Goal: Task Accomplishment & Management: Complete application form

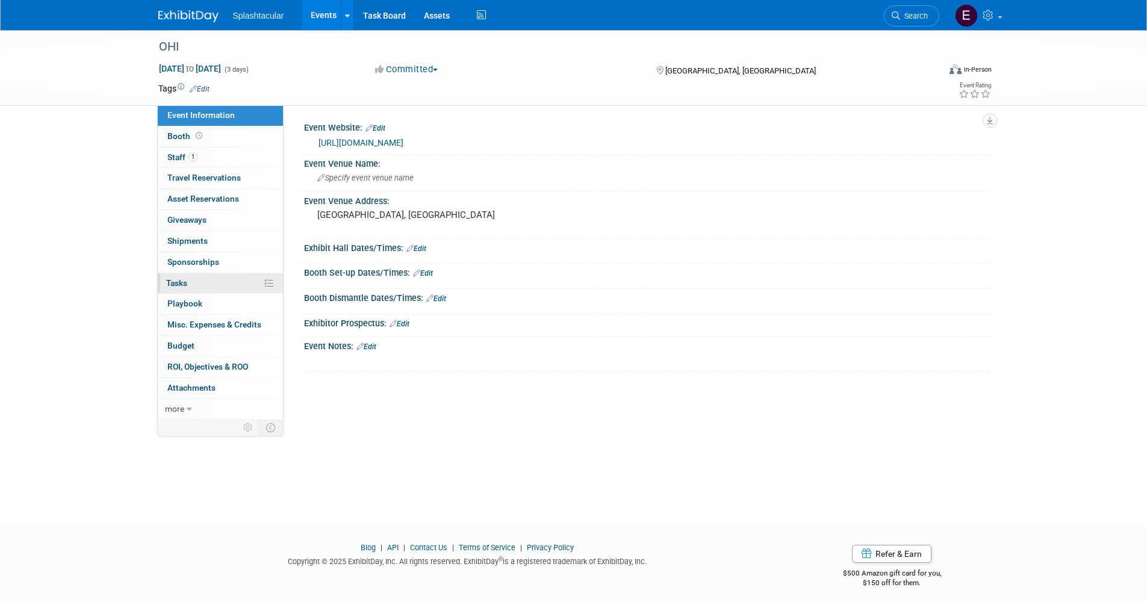
click at [220, 282] on link "0% Tasks 0%" at bounding box center [220, 283] width 125 height 20
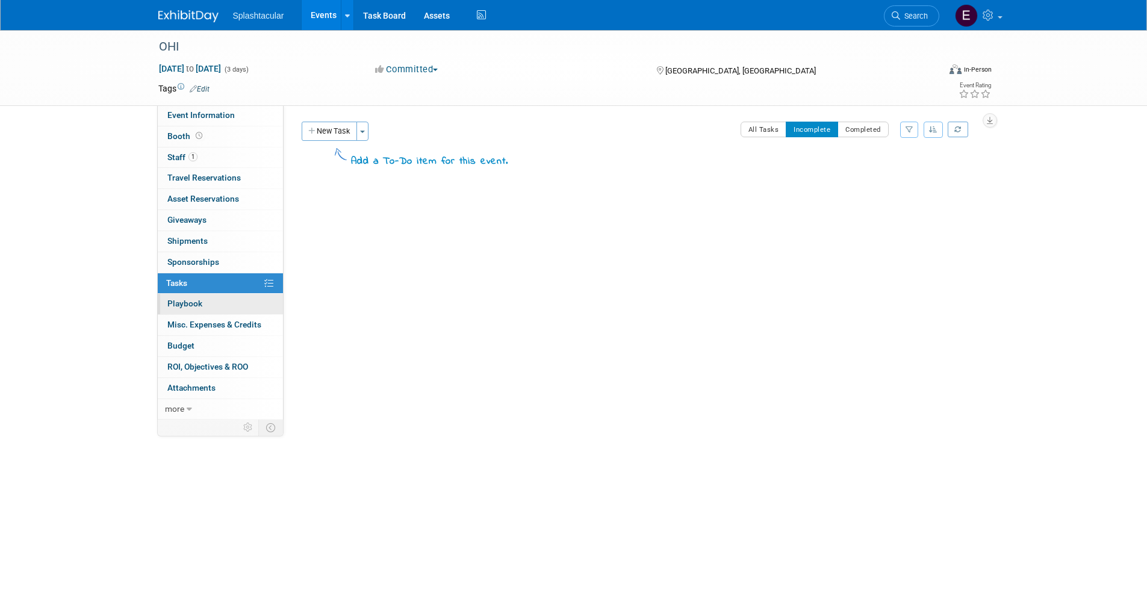
click at [219, 308] on link "0 Playbook 0" at bounding box center [220, 304] width 125 height 20
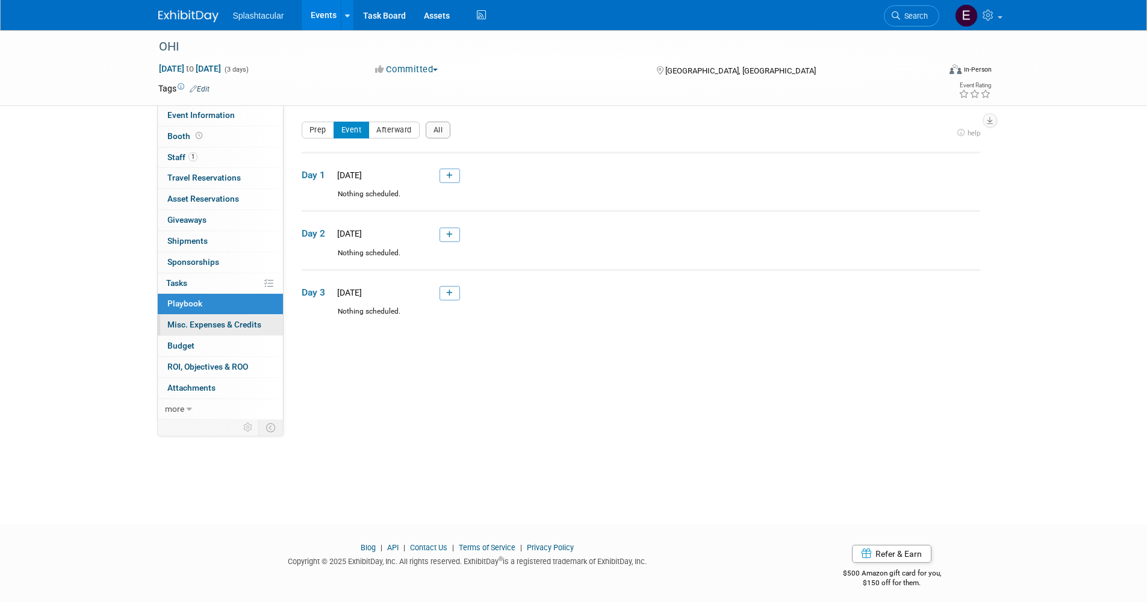
click at [220, 323] on span "Misc. Expenses & Credits 0" at bounding box center [214, 325] width 94 height 10
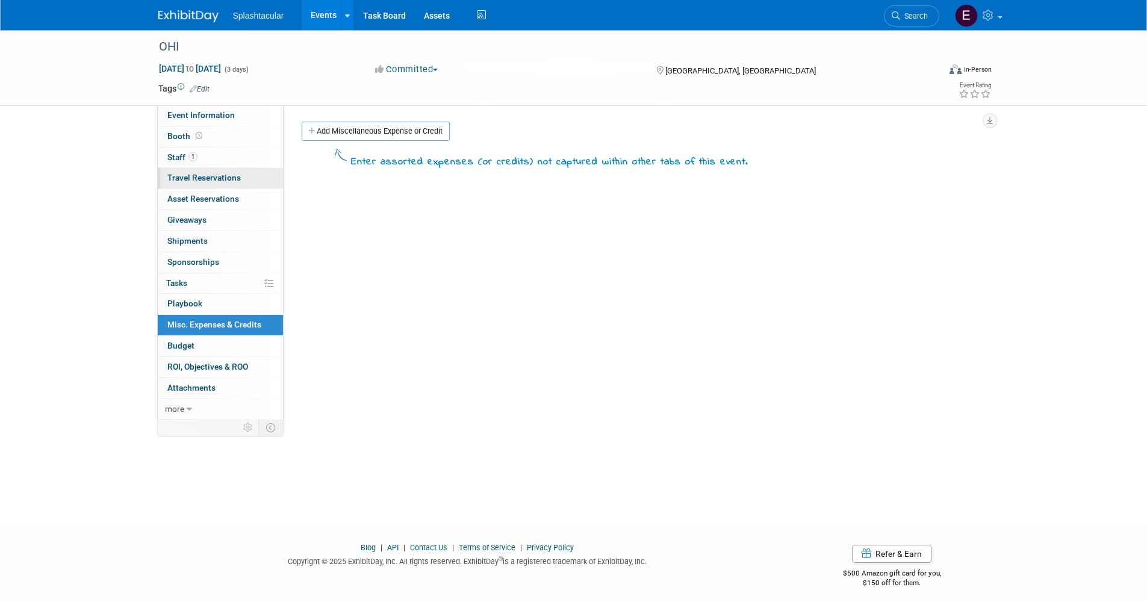
click at [223, 175] on span "Travel Reservations 0" at bounding box center [203, 178] width 73 height 10
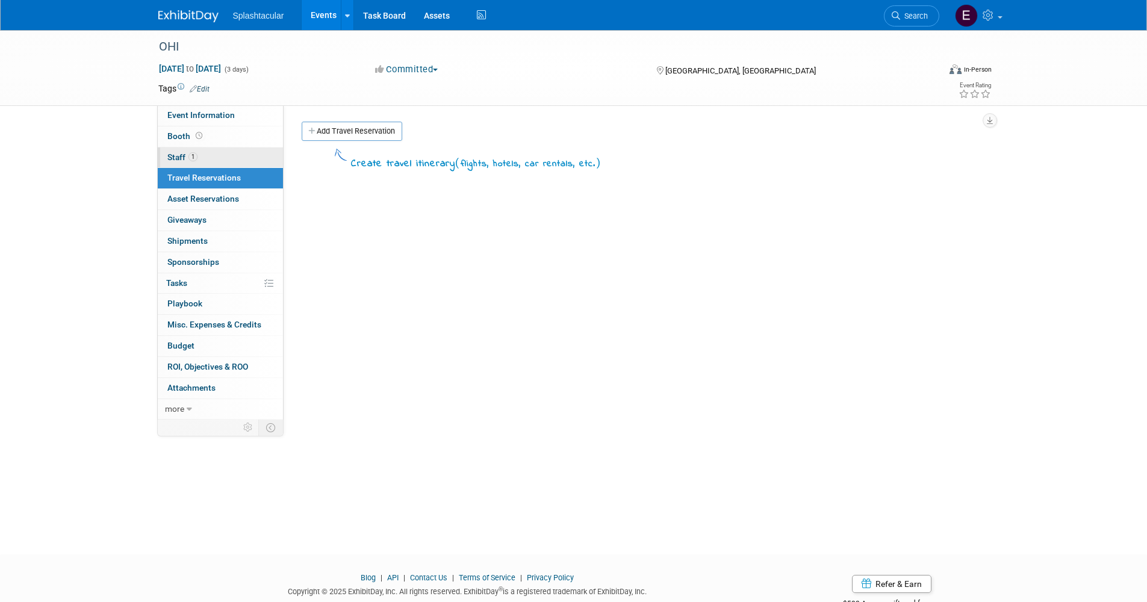
click at [222, 159] on link "1 Staff 1" at bounding box center [220, 158] width 125 height 20
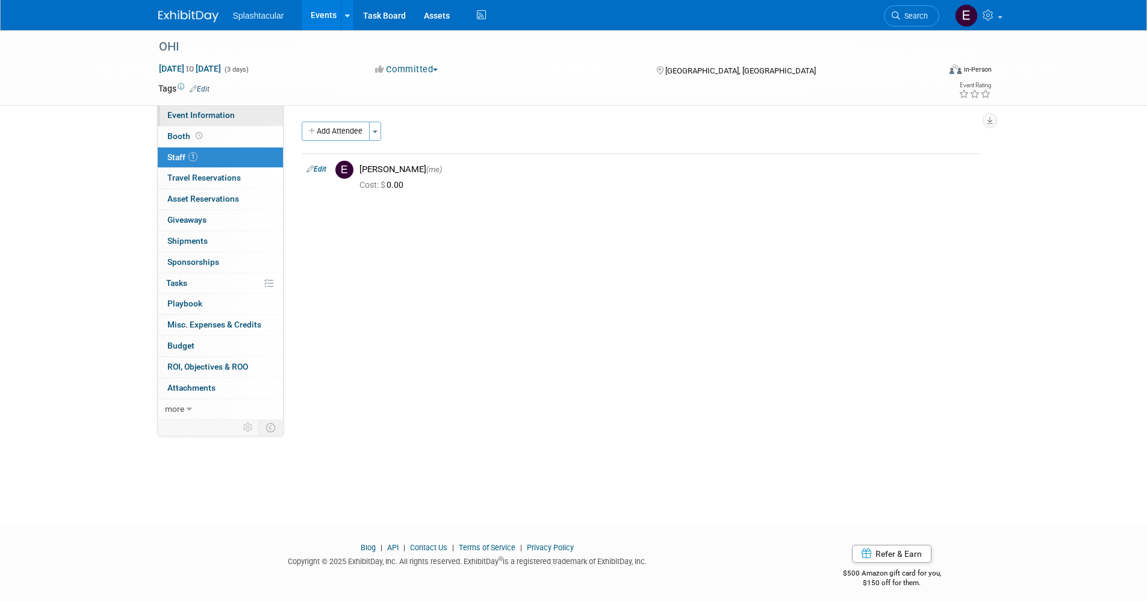
click at [235, 111] on link "Event Information" at bounding box center [220, 115] width 125 height 20
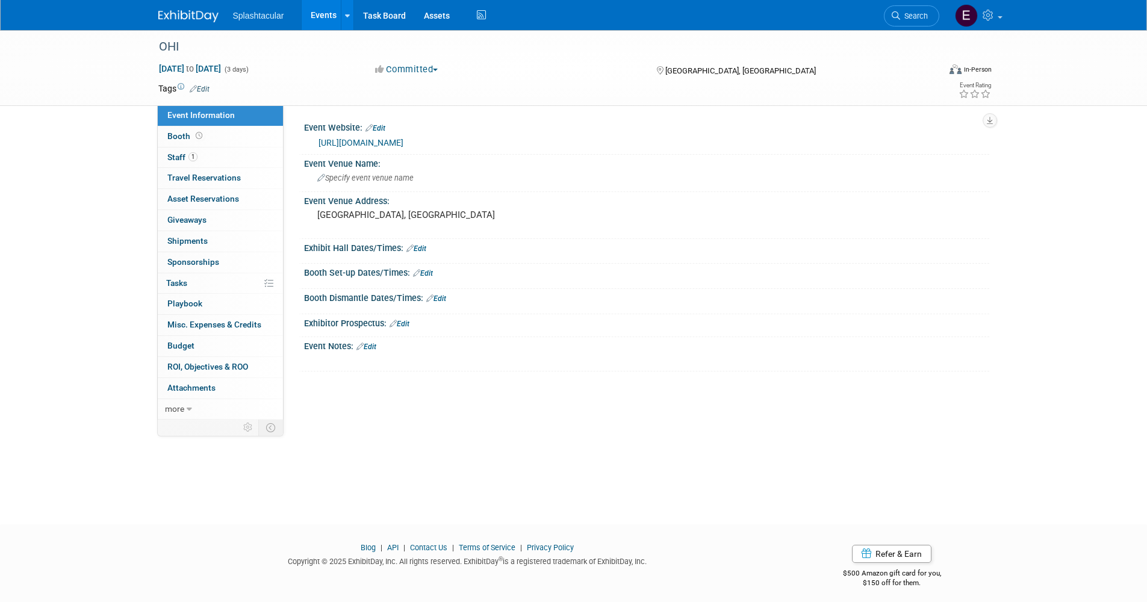
click at [329, 390] on div "Event Website: Edit [URL][DOMAIN_NAME] Event Venue Name: Specify event venue na…" at bounding box center [637, 262] width 706 height 314
click at [180, 408] on span "more" at bounding box center [174, 409] width 19 height 10
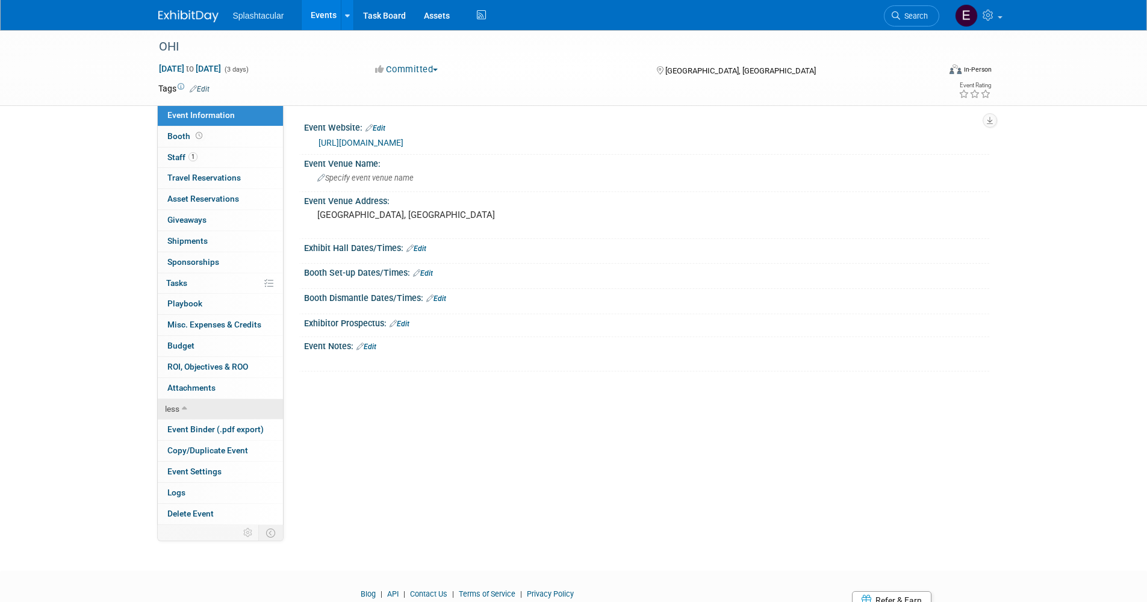
click at [180, 408] on link "less" at bounding box center [220, 409] width 125 height 20
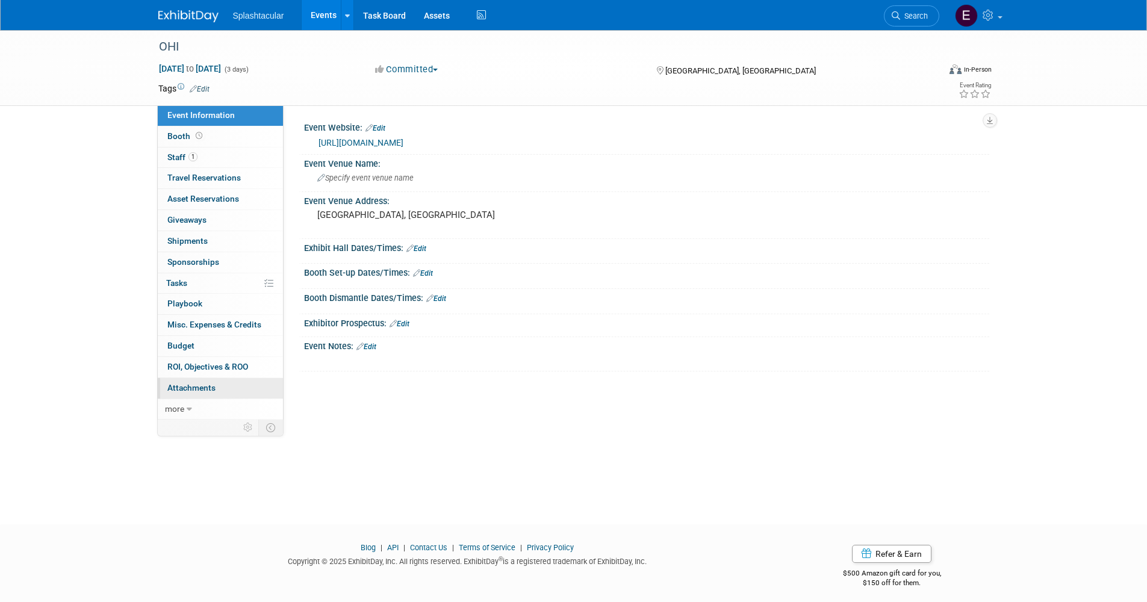
click at [191, 383] on span "Attachments 0" at bounding box center [191, 388] width 48 height 10
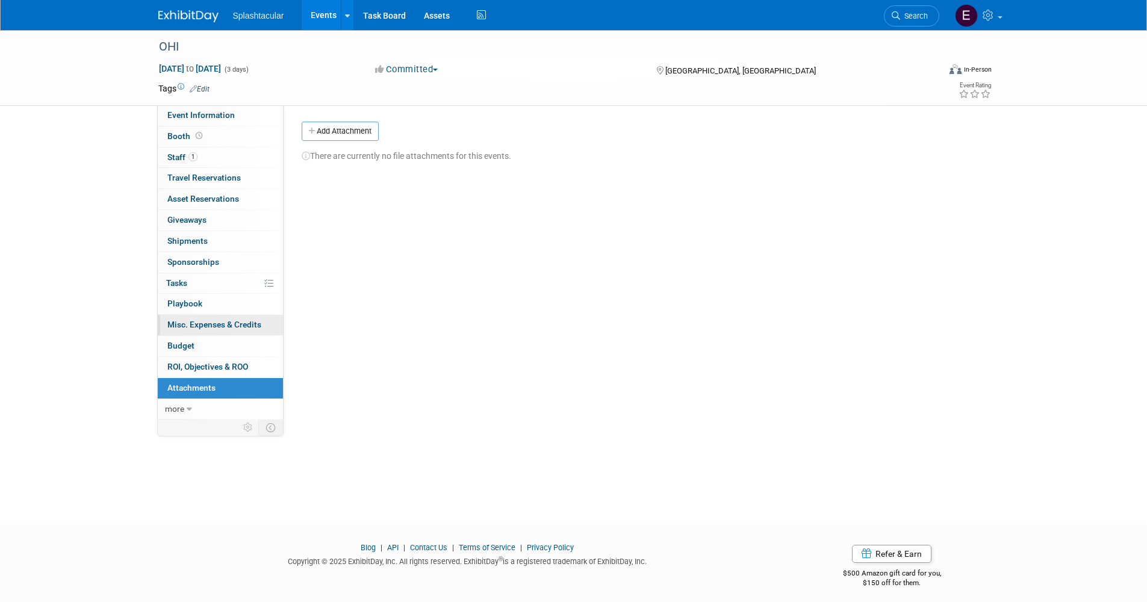
click at [199, 332] on link "0 Misc. Expenses & Credits 0" at bounding box center [220, 325] width 125 height 20
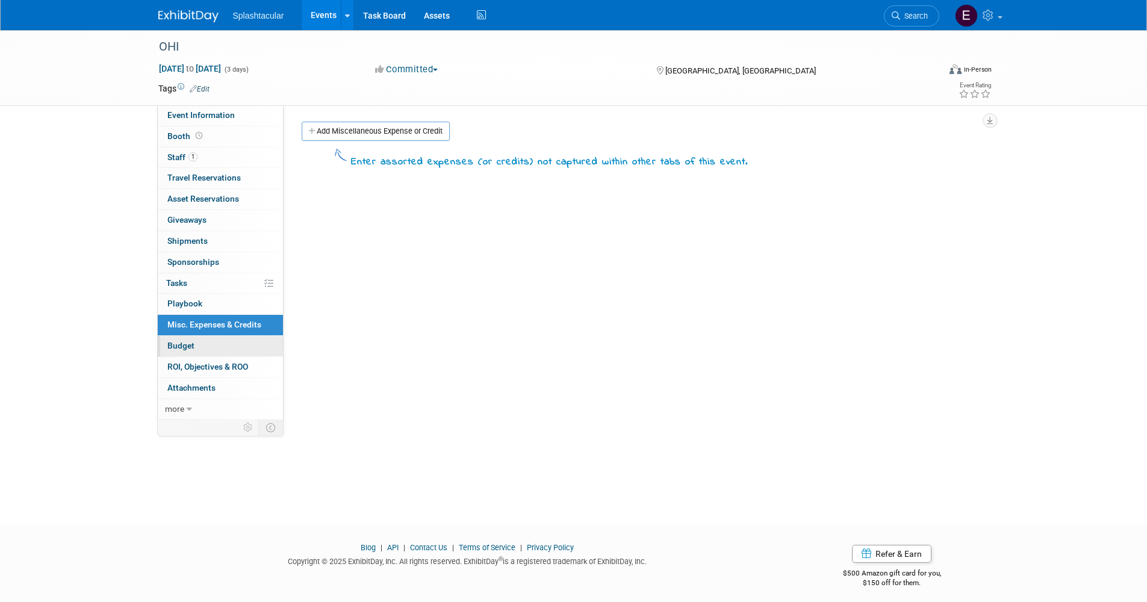
click at [201, 338] on link "Budget" at bounding box center [220, 346] width 125 height 20
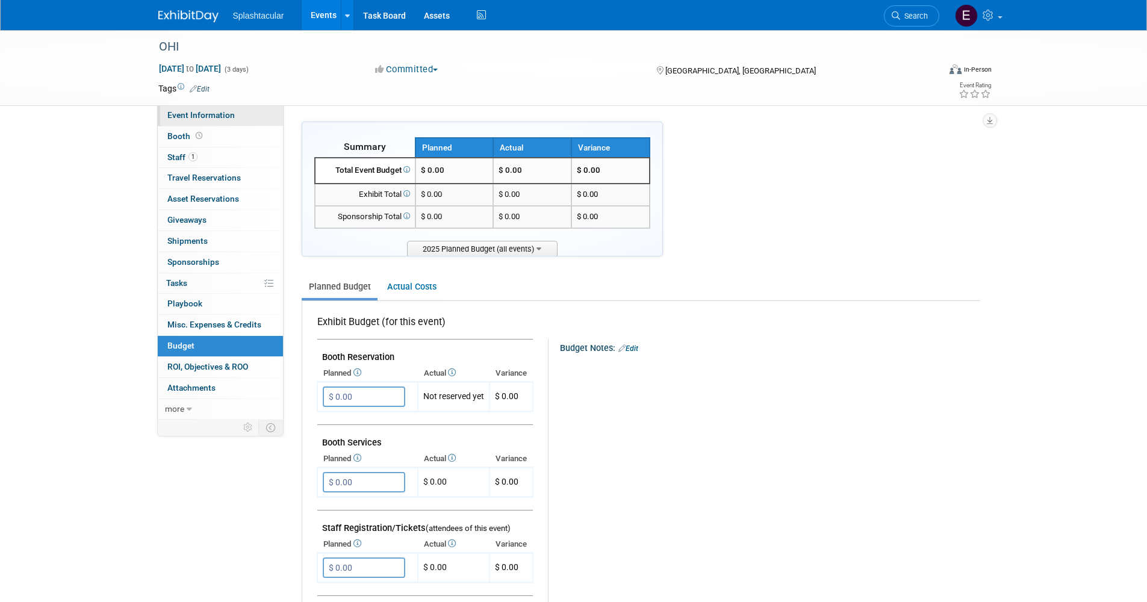
click at [208, 113] on span "Event Information" at bounding box center [200, 115] width 67 height 10
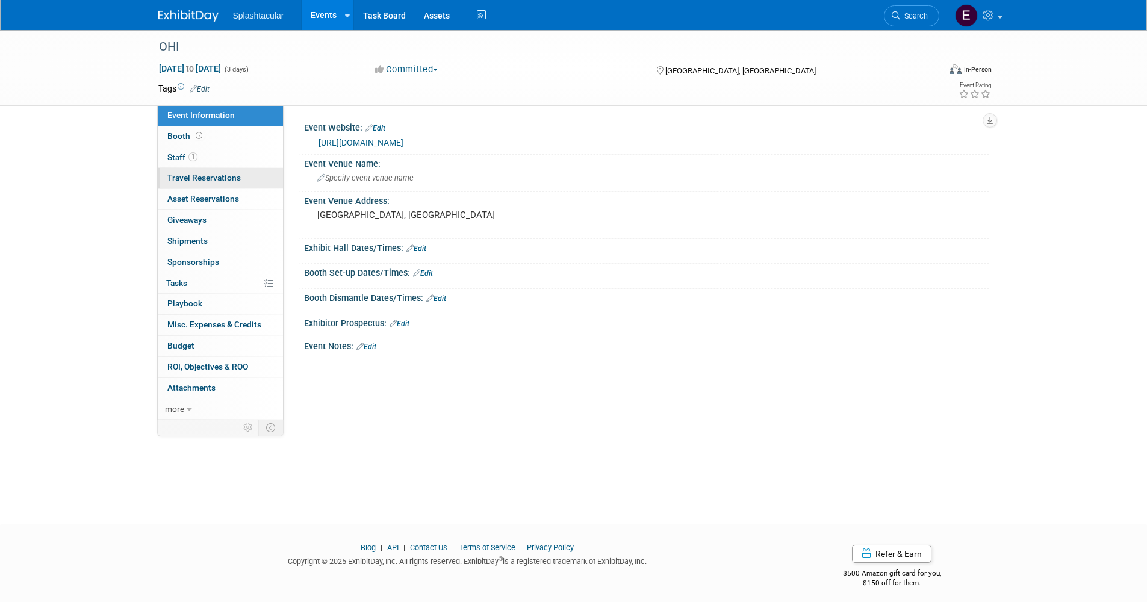
click at [228, 175] on span "Travel Reservations 0" at bounding box center [203, 178] width 73 height 10
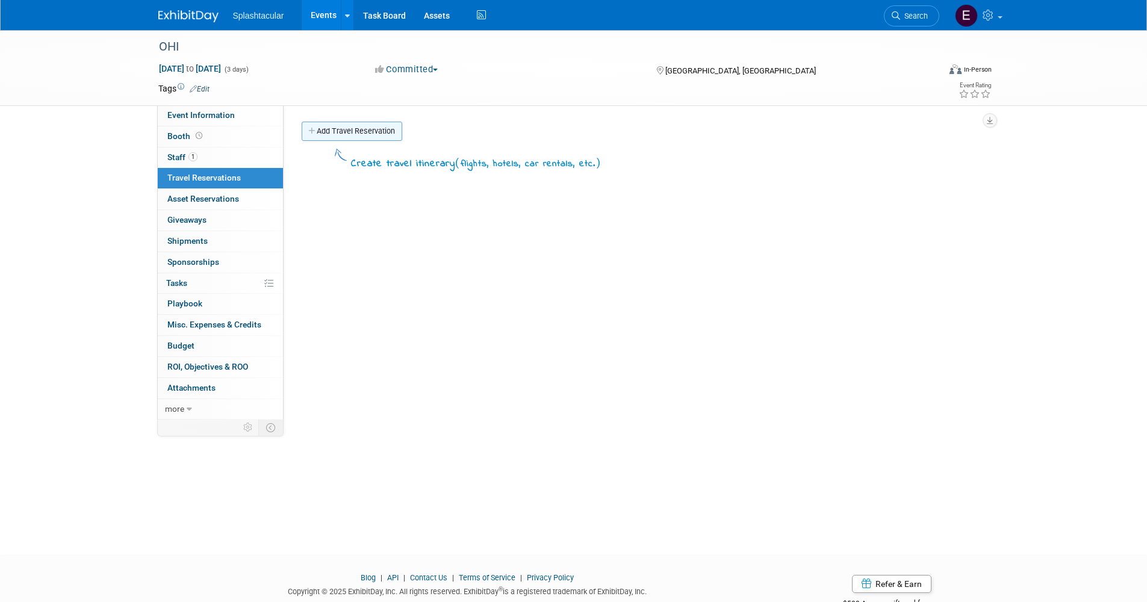
click at [344, 134] on link "Add Travel Reservation" at bounding box center [352, 131] width 101 height 19
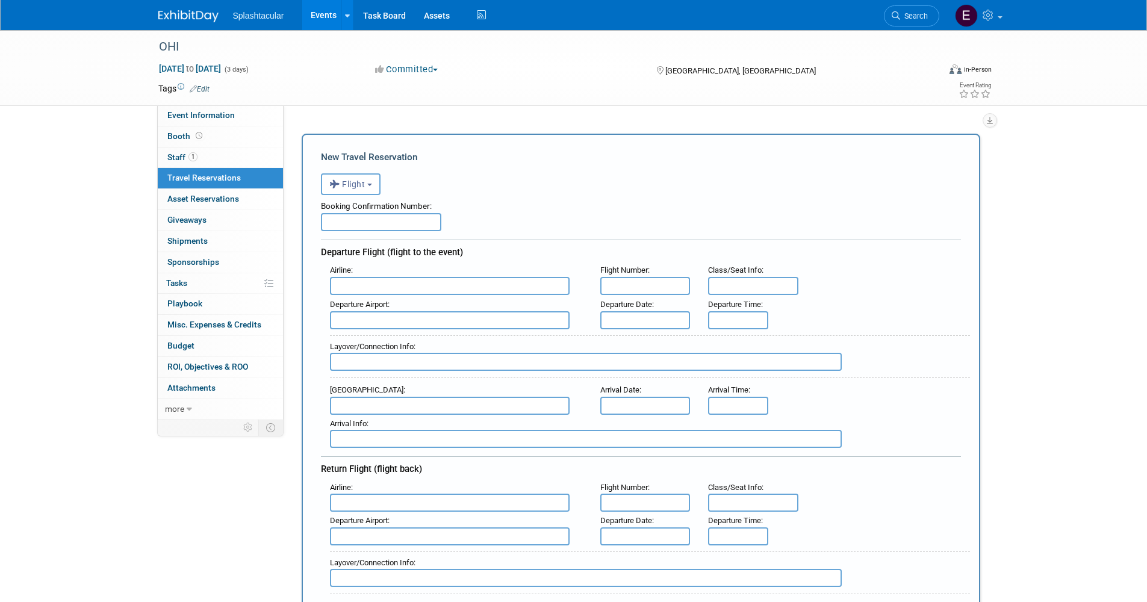
click at [368, 220] on input "text" at bounding box center [381, 222] width 120 height 18
paste input "A3TV4X"
type input "A3TV4X"
click at [427, 285] on input "text" at bounding box center [450, 286] width 240 height 18
click at [432, 305] on span "Southw est Airlines (SWA)" at bounding box center [456, 305] width 250 height 19
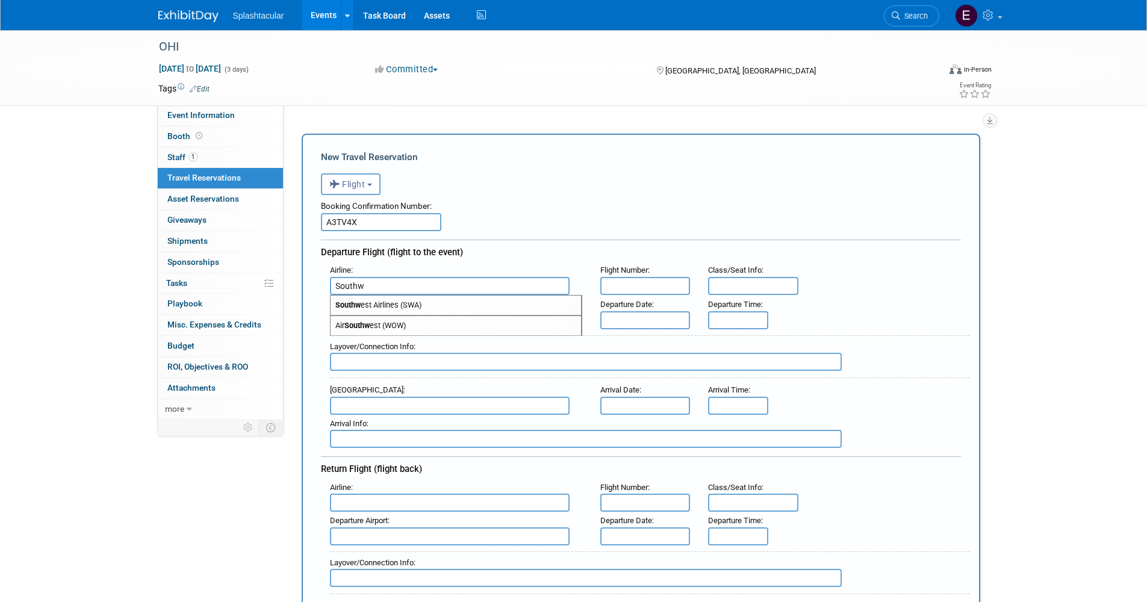
type input "Southwest Airlines (SWA)"
click at [633, 240] on div "Departure Flight (flight to the event)" at bounding box center [641, 251] width 640 height 22
click at [516, 319] on input "text" at bounding box center [450, 320] width 240 height 18
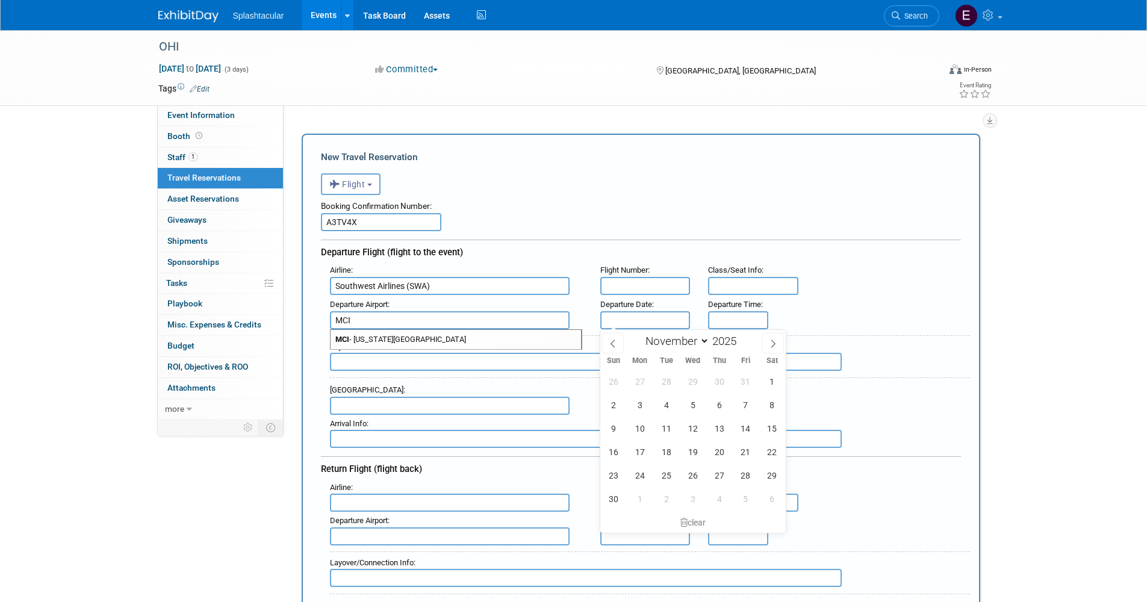
click at [503, 333] on span "MCI - [US_STATE][GEOGRAPHIC_DATA]" at bounding box center [456, 339] width 250 height 19
type input "MCI - [US_STATE][GEOGRAPHIC_DATA]"
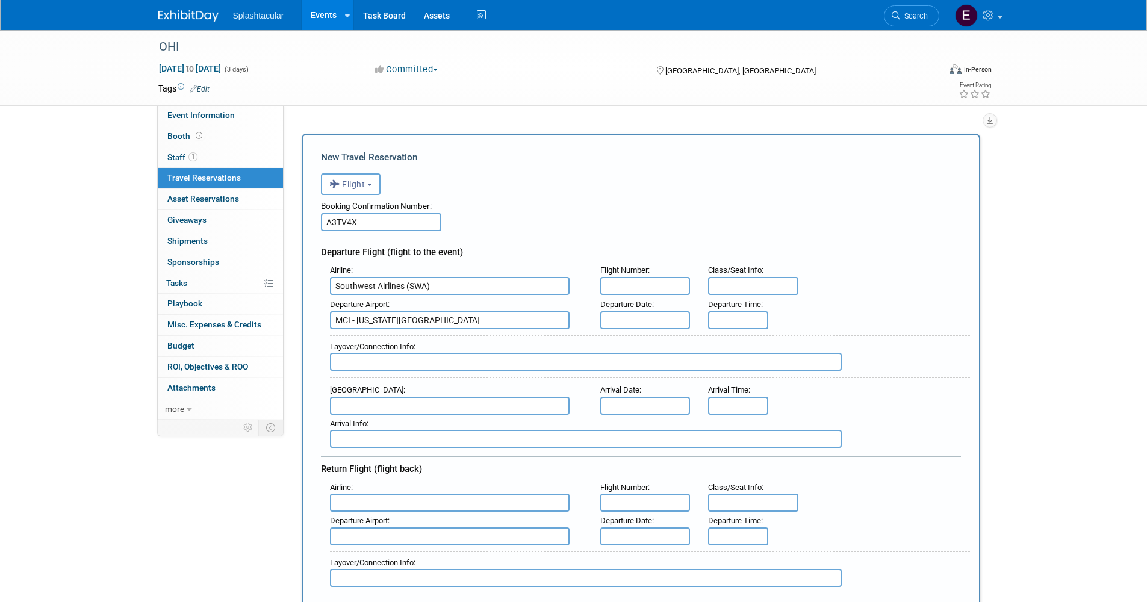
click at [636, 315] on input "text" at bounding box center [645, 320] width 90 height 18
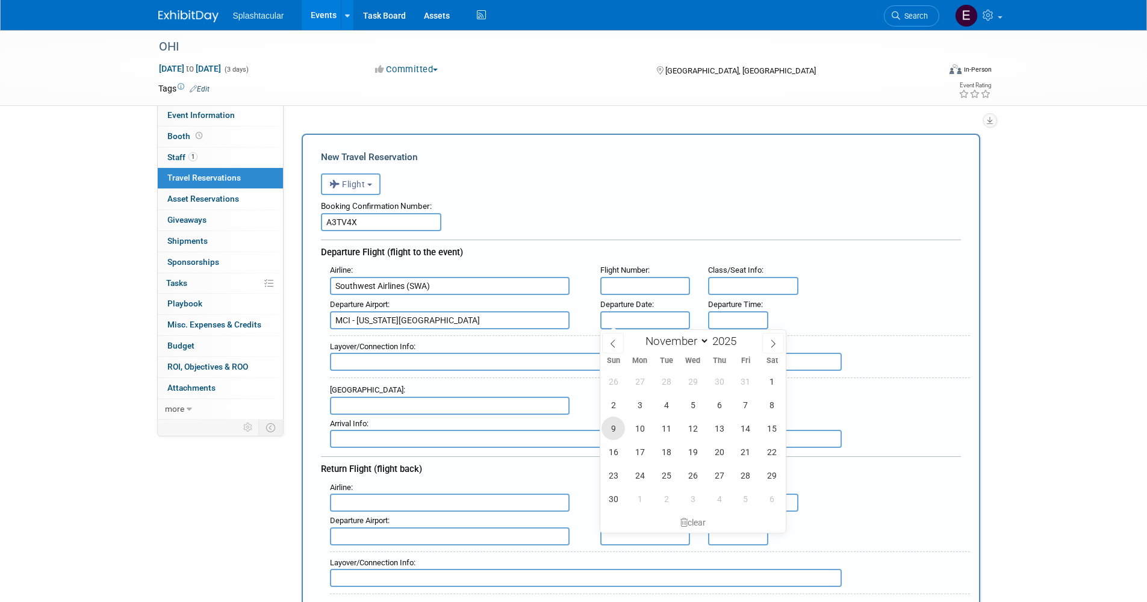
click at [613, 432] on span "9" at bounding box center [613, 428] width 23 height 23
type input "[DATE]"
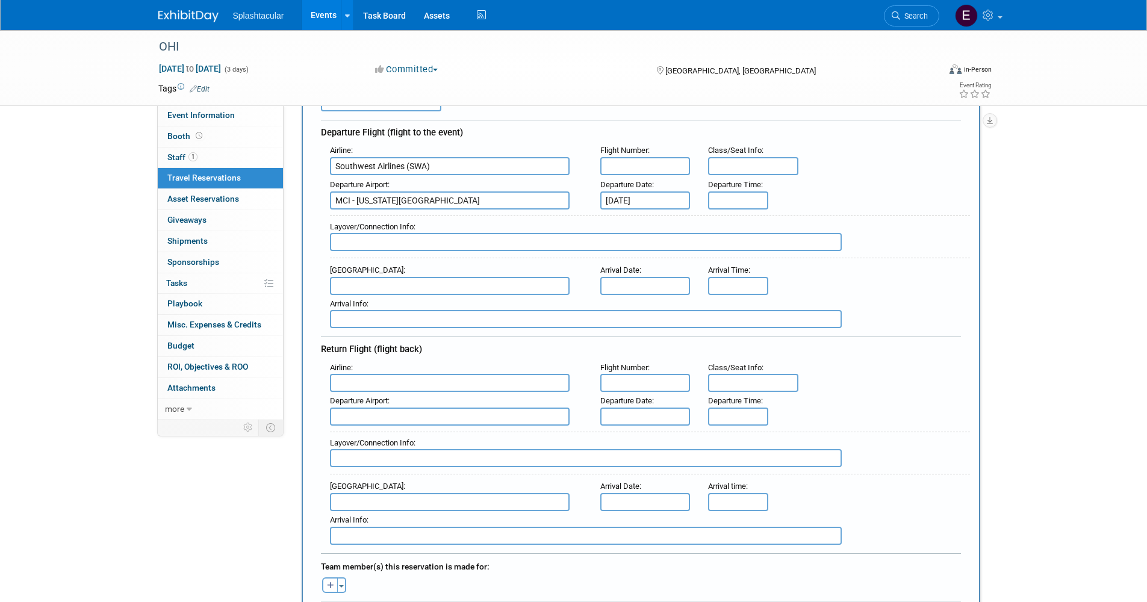
scroll to position [120, 0]
click at [428, 383] on input "text" at bounding box center [450, 382] width 240 height 18
click at [418, 399] on span "Southw est Airlines (SWA)" at bounding box center [456, 401] width 250 height 19
type input "Southwest Airlines (SWA)"
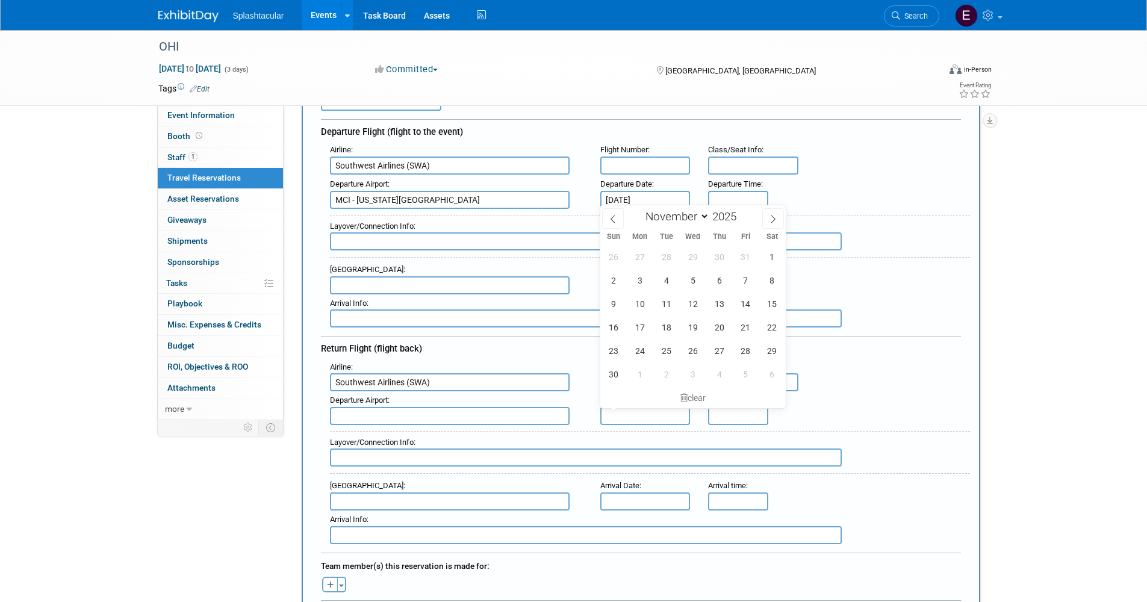
click at [651, 412] on input "text" at bounding box center [645, 416] width 90 height 18
click at [695, 306] on span "12" at bounding box center [692, 303] width 23 height 23
type input "[DATE]"
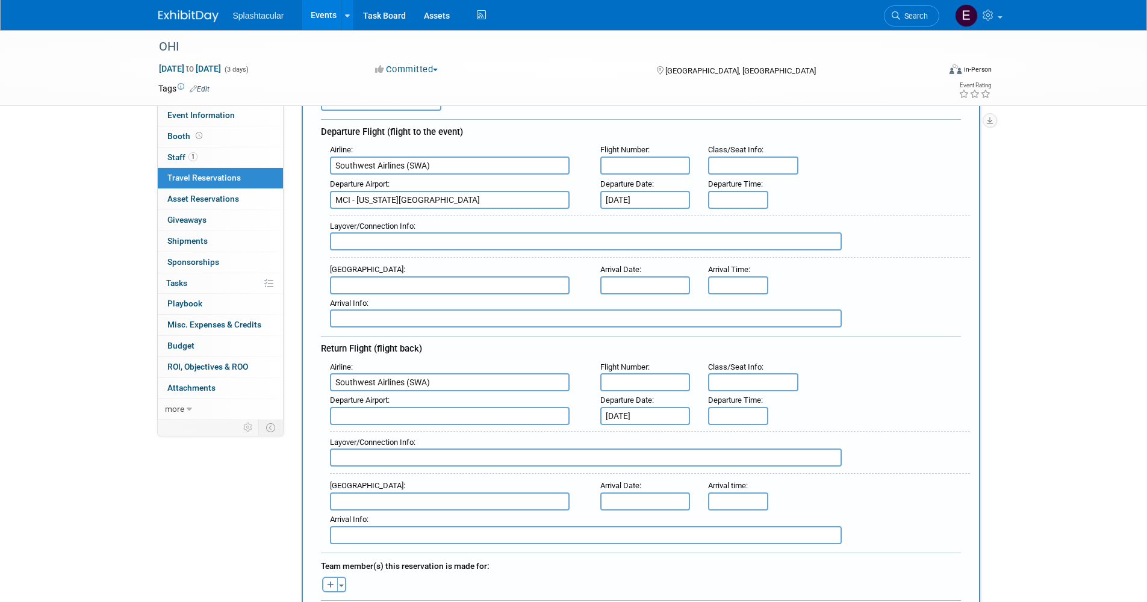
click at [843, 415] on div "Departure Airport : Departure Date : [DATE] Departure Time :" at bounding box center [645, 408] width 649 height 34
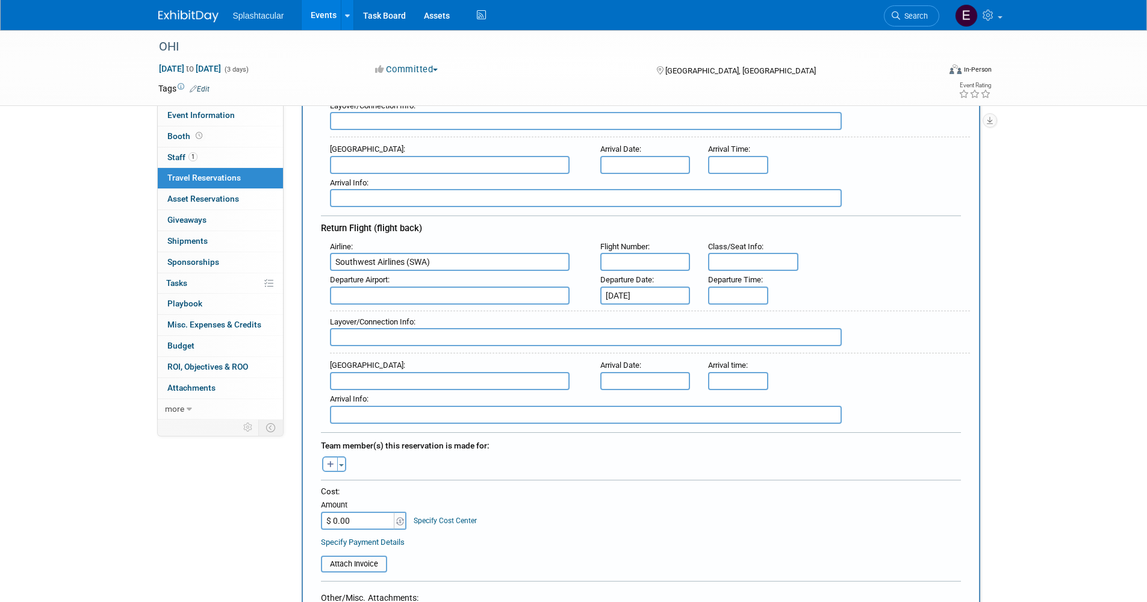
scroll to position [301, 0]
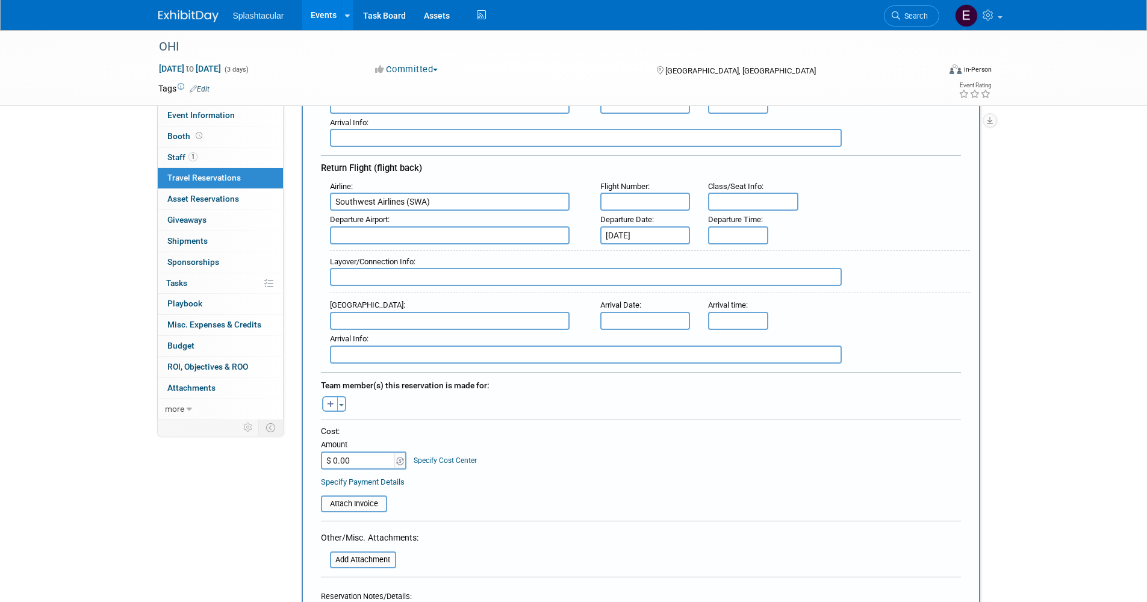
click at [642, 318] on input "text" at bounding box center [645, 321] width 90 height 18
click at [696, 429] on span "12" at bounding box center [692, 426] width 23 height 23
type input "[DATE]"
click at [736, 317] on input "5:00 PM" at bounding box center [738, 321] width 60 height 18
click at [735, 351] on span at bounding box center [736, 350] width 21 height 21
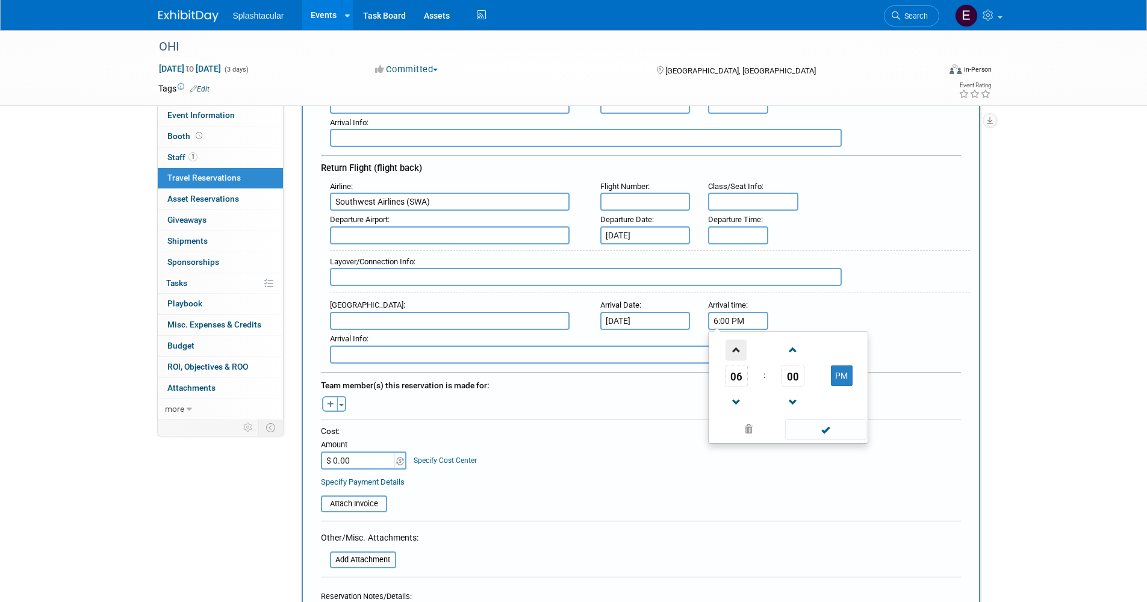
click at [735, 351] on span at bounding box center [736, 350] width 21 height 21
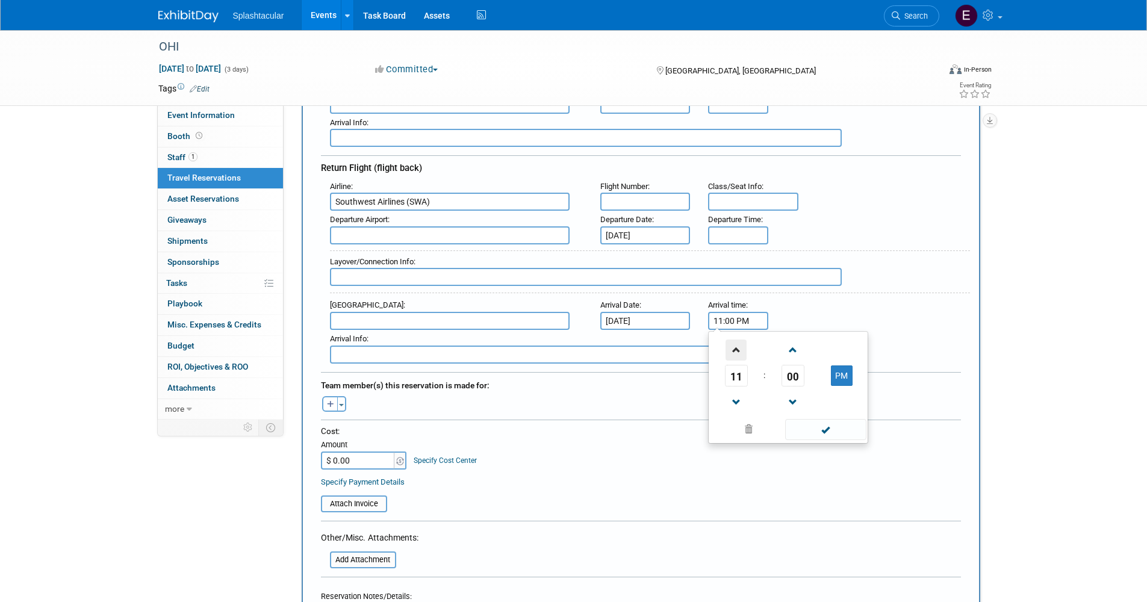
click at [735, 351] on span at bounding box center [736, 350] width 21 height 21
click at [736, 394] on span at bounding box center [736, 402] width 21 height 21
type input "11:00 PM"
click at [836, 437] on span at bounding box center [825, 429] width 81 height 21
click at [612, 394] on div "[PERSON_NAME] remove [PERSON_NAME] remove [PERSON_NAME] remove" at bounding box center [641, 402] width 658 height 19
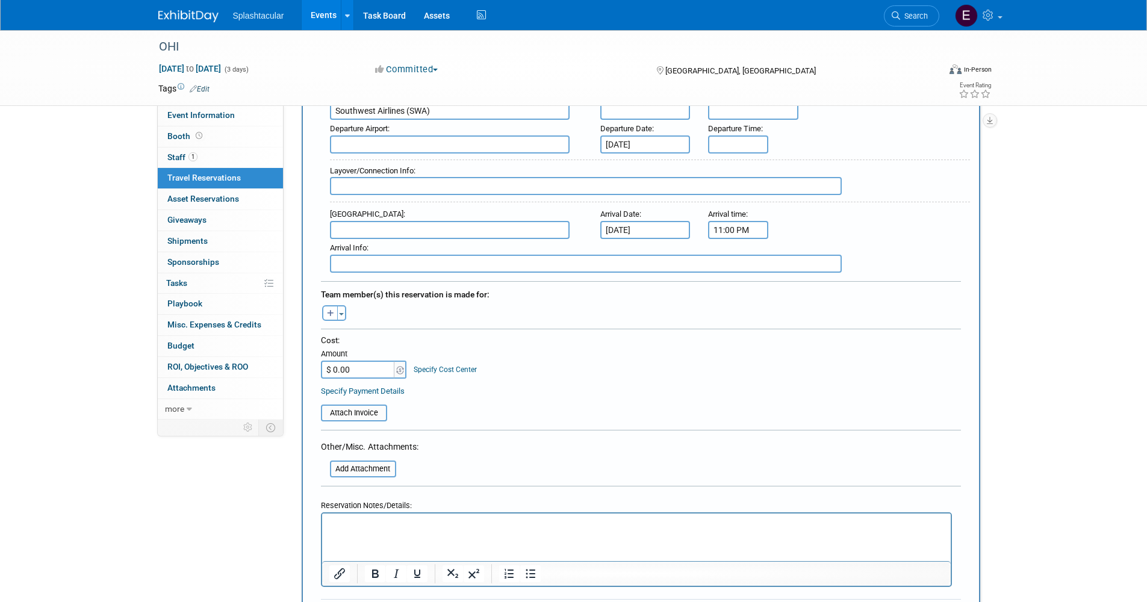
scroll to position [421, 0]
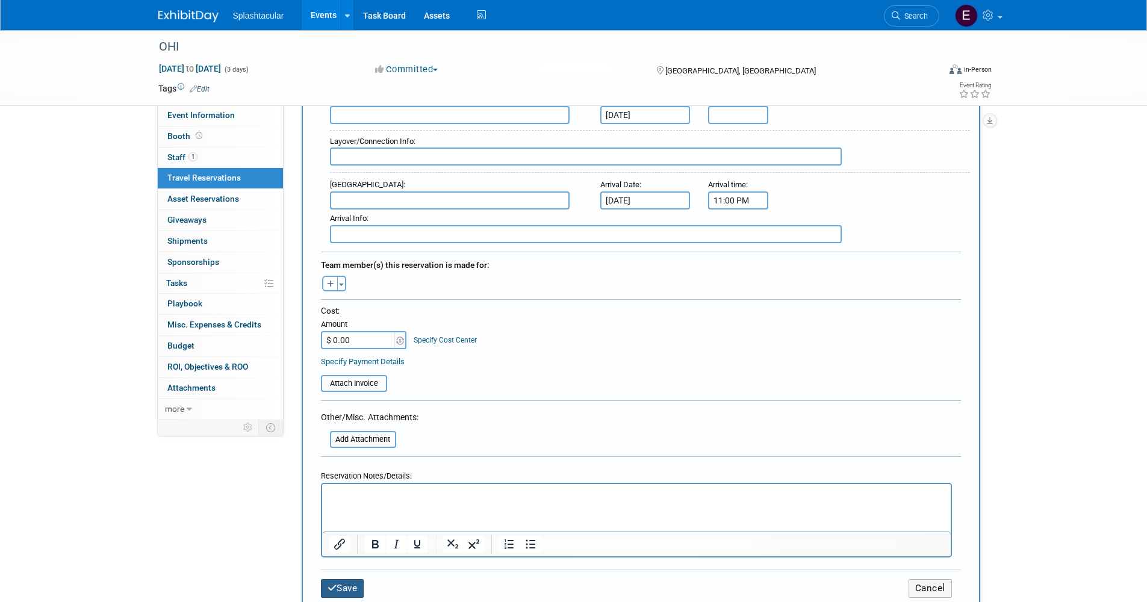
click at [334, 585] on icon "submit" at bounding box center [333, 587] width 10 height 9
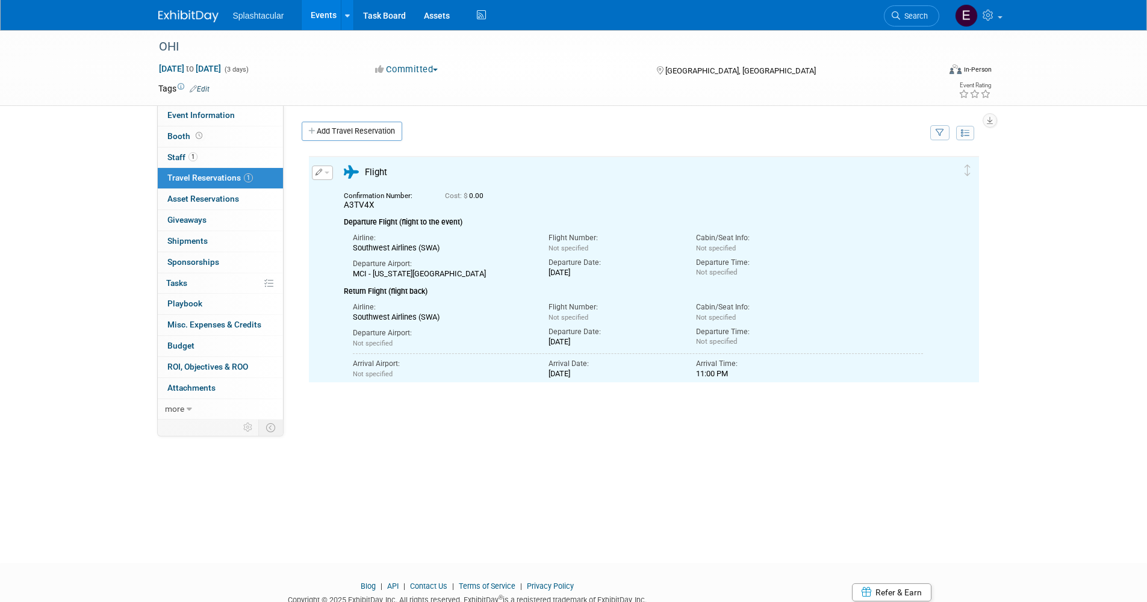
scroll to position [0, 0]
click at [1050, 310] on div "OHI [DATE] to [DATE] (3 days) [DATE] to [DATE] Committed Committed Considering …" at bounding box center [573, 285] width 1147 height 511
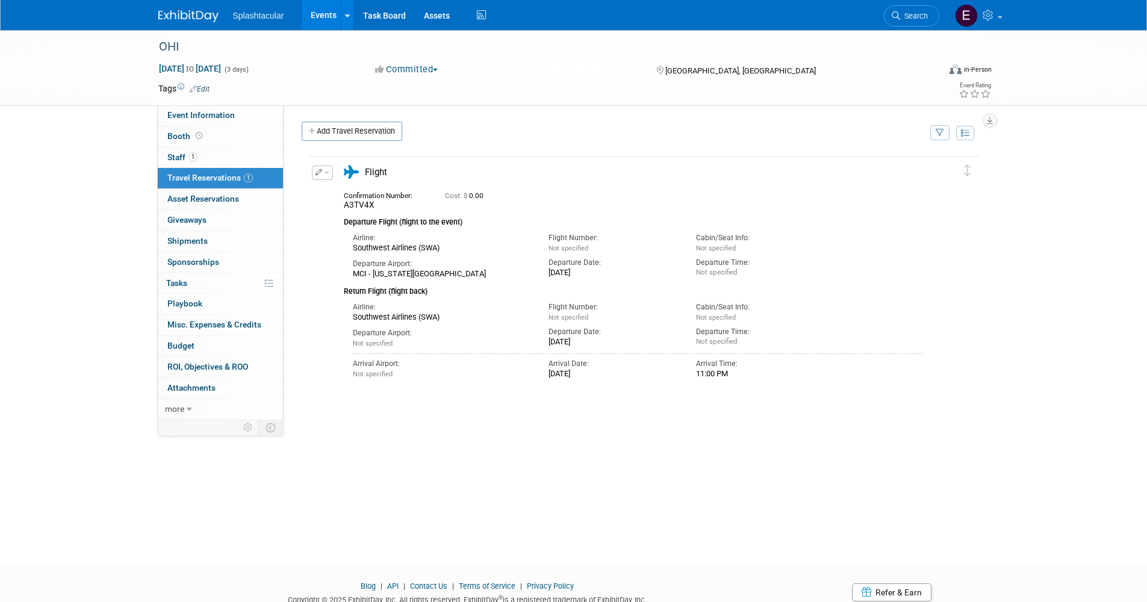
click at [505, 135] on div "Add Travel Reservation" at bounding box center [613, 133] width 629 height 22
